Goal: Find specific page/section: Find specific page/section

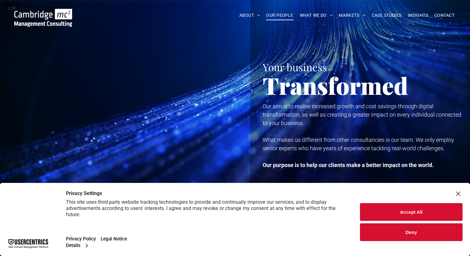
click at [280, 16] on span "OUR PEOPLE" at bounding box center [279, 16] width 27 height 10
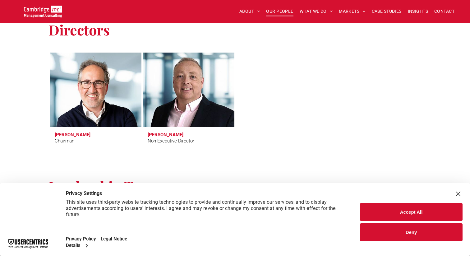
scroll to position [270, 0]
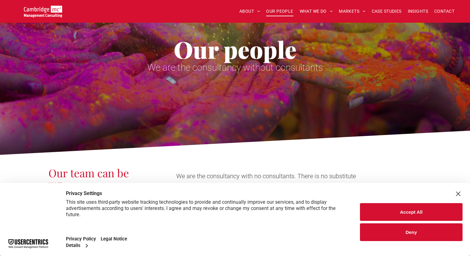
scroll to position [65, 0]
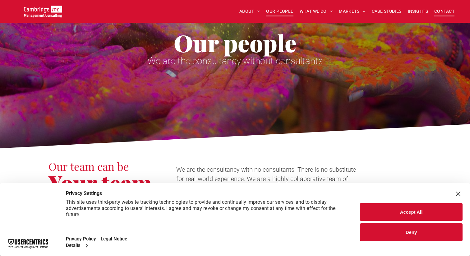
click at [447, 10] on span "CONTACT" at bounding box center [444, 12] width 20 height 10
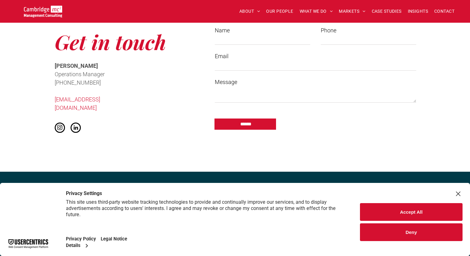
scroll to position [685, 0]
